Goal: Navigation & Orientation: Go to known website

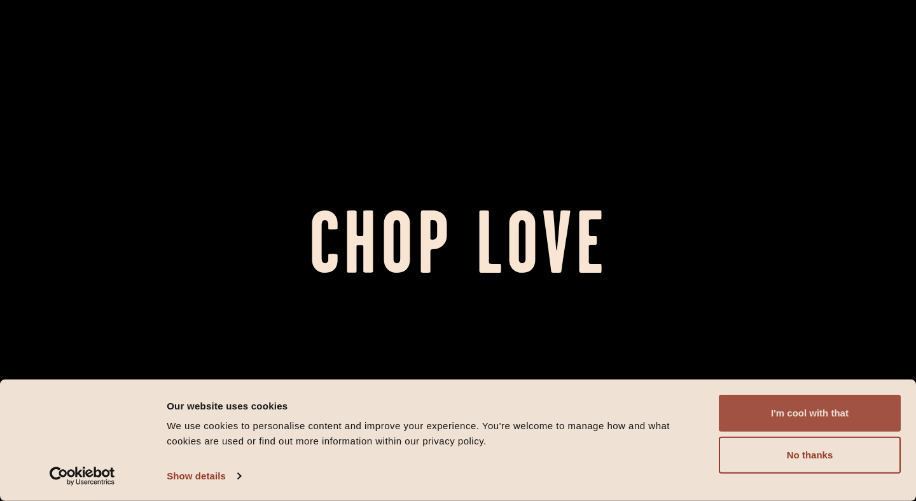
click at [796, 417] on button "I'm cool with that" at bounding box center [810, 413] width 182 height 37
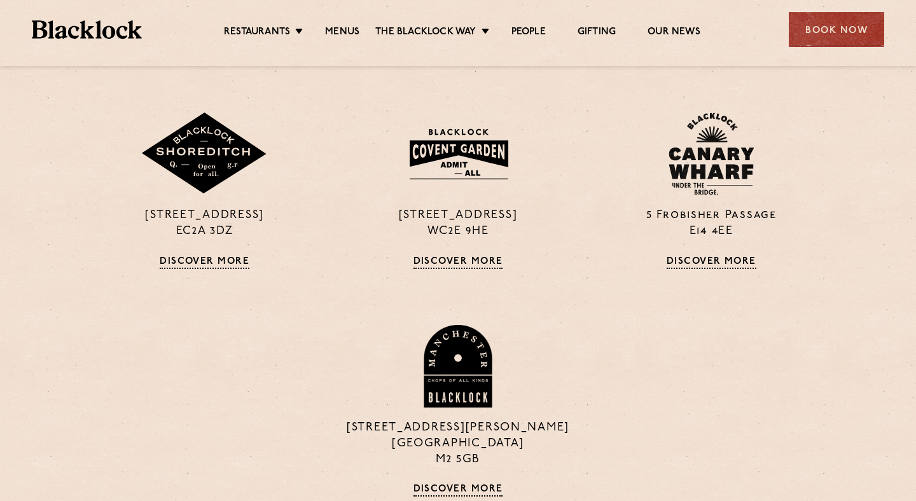
scroll to position [1110, 0]
